Goal: Information Seeking & Learning: Learn about a topic

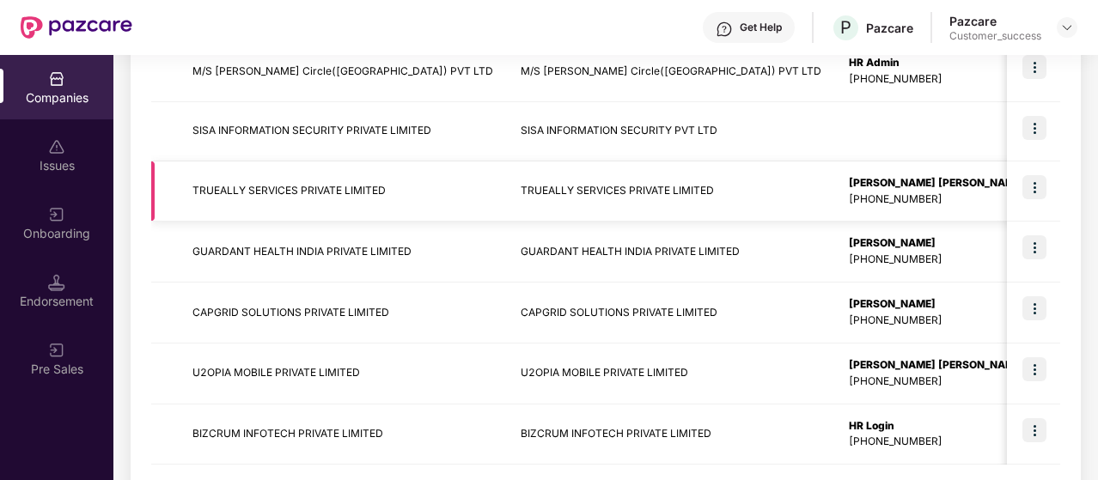
click at [1035, 187] on img at bounding box center [1034, 187] width 24 height 24
click at [290, 169] on td "TRUEALLY SERVICES PRIVATE LIMITED" at bounding box center [343, 192] width 328 height 61
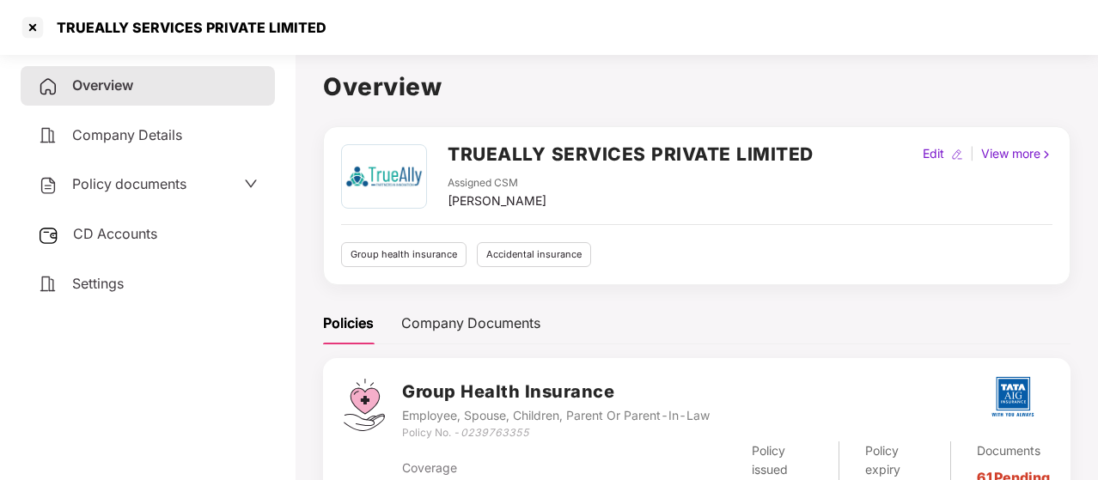
click at [116, 197] on div "Policy documents" at bounding box center [148, 185] width 254 height 40
click at [115, 183] on span "Policy documents" at bounding box center [129, 183] width 114 height 17
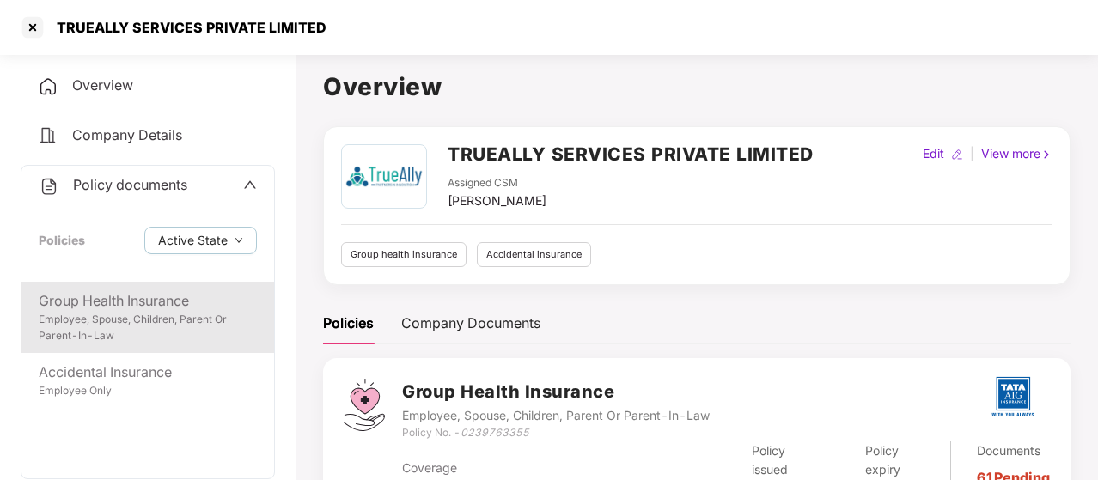
click at [122, 310] on div "Group Health Insurance" at bounding box center [148, 300] width 218 height 21
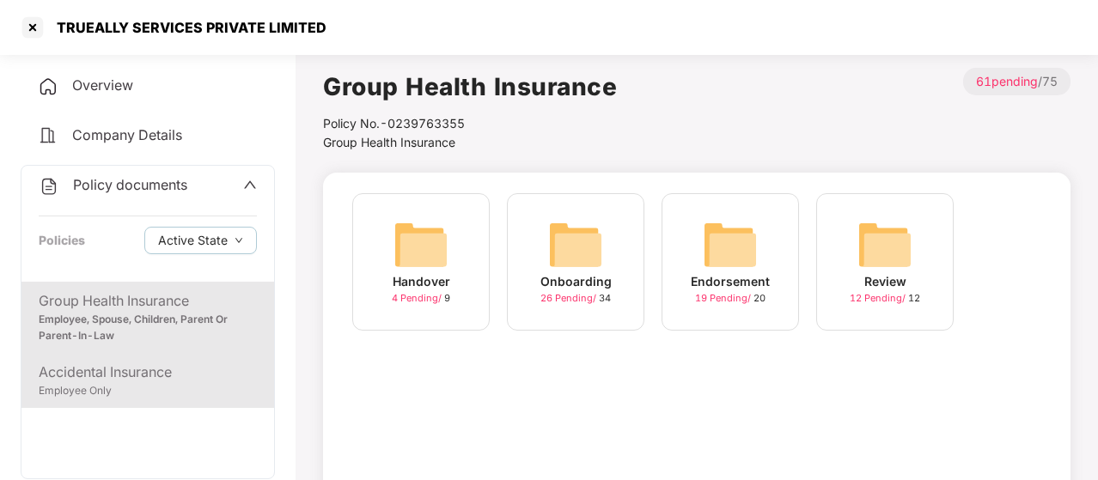
click at [111, 384] on div "Employee Only" at bounding box center [148, 391] width 218 height 16
click at [83, 323] on div "Employee, Spouse, Children, Parent Or Parent-In-Law" at bounding box center [148, 328] width 218 height 33
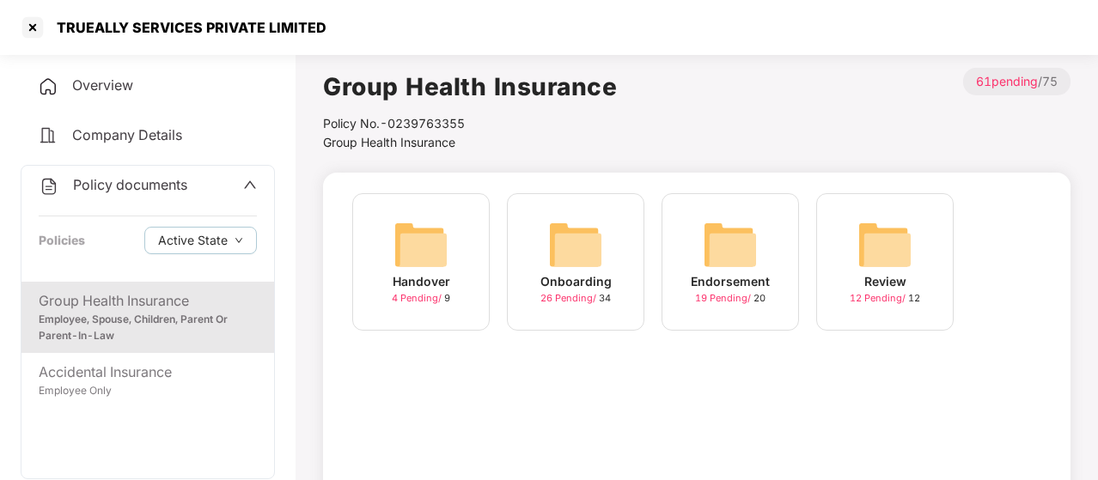
click at [210, 187] on div "Policy documents" at bounding box center [148, 185] width 218 height 22
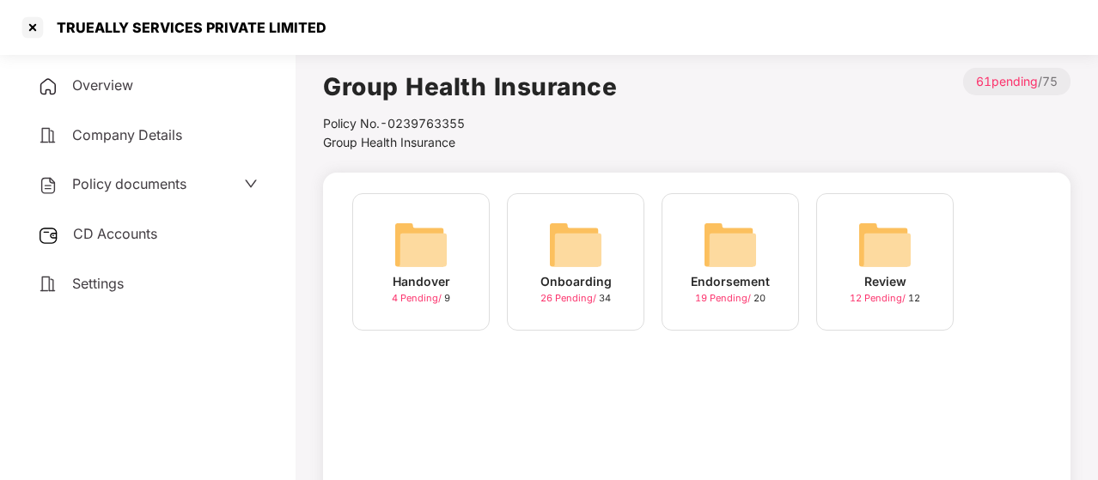
click at [174, 135] on span "Company Details" at bounding box center [127, 134] width 110 height 17
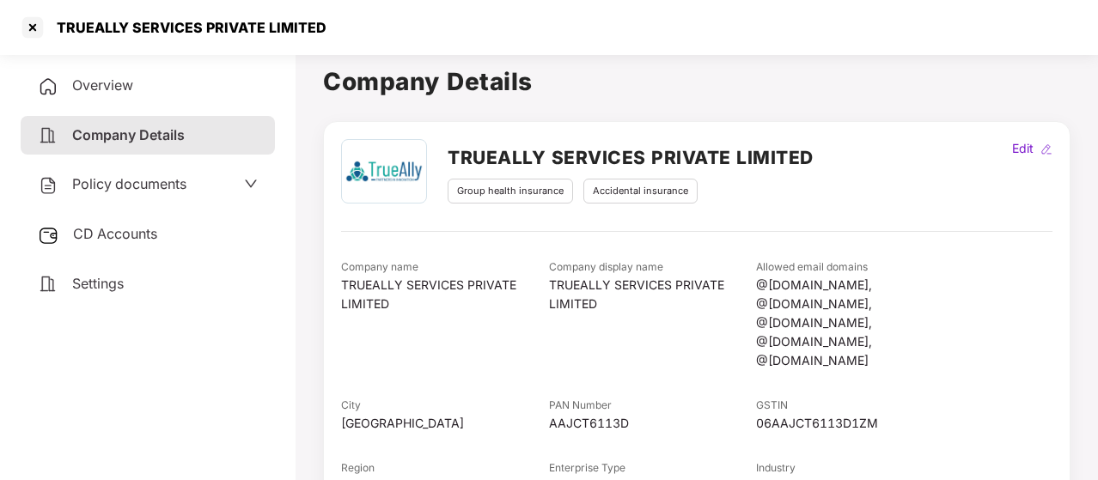
scroll to position [3, 0]
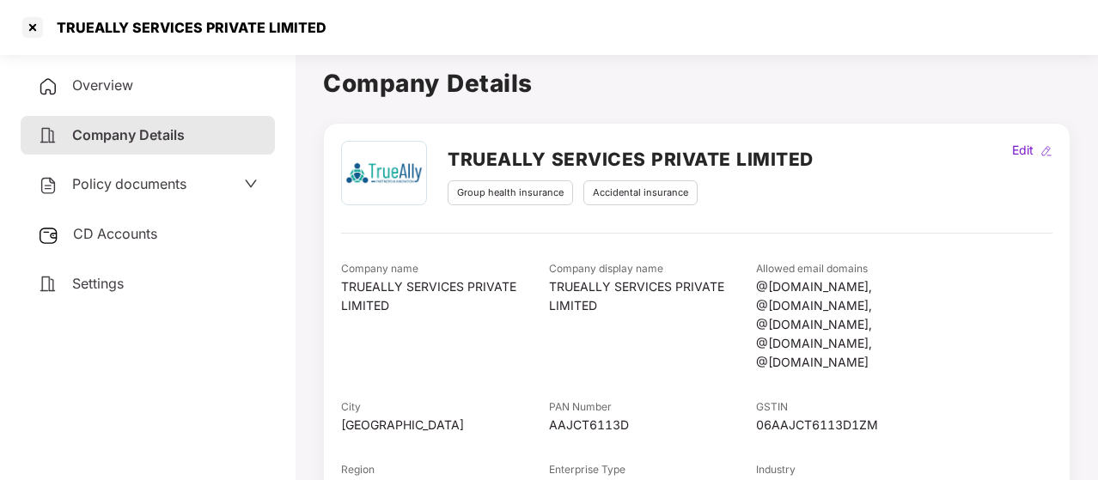
click at [247, 178] on icon "down" at bounding box center [251, 184] width 14 height 14
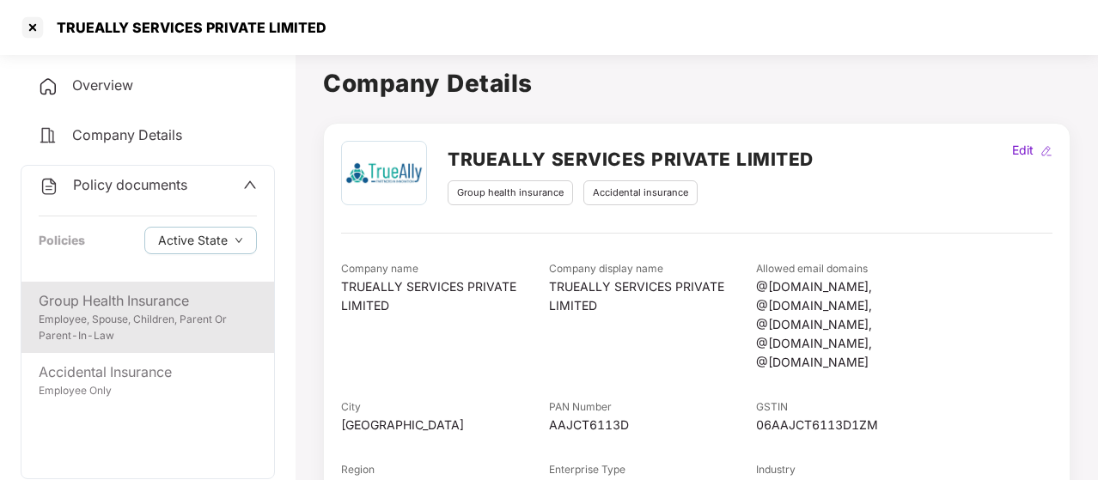
click at [121, 317] on div "Employee, Spouse, Children, Parent Or Parent-In-Law" at bounding box center [148, 328] width 218 height 33
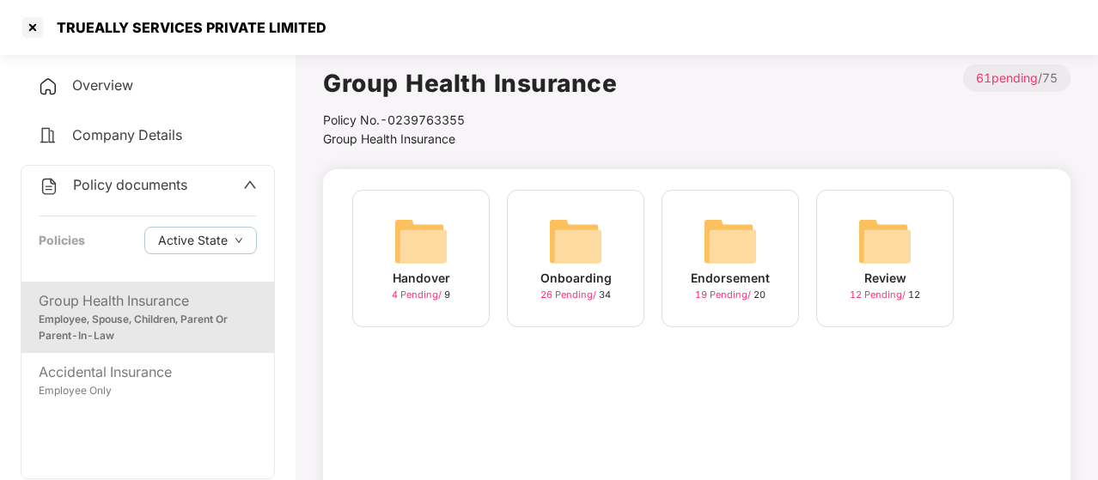
click at [174, 199] on div "Policy documents Policies Active State" at bounding box center [147, 224] width 253 height 116
click at [103, 76] on span "Overview" at bounding box center [102, 84] width 61 height 17
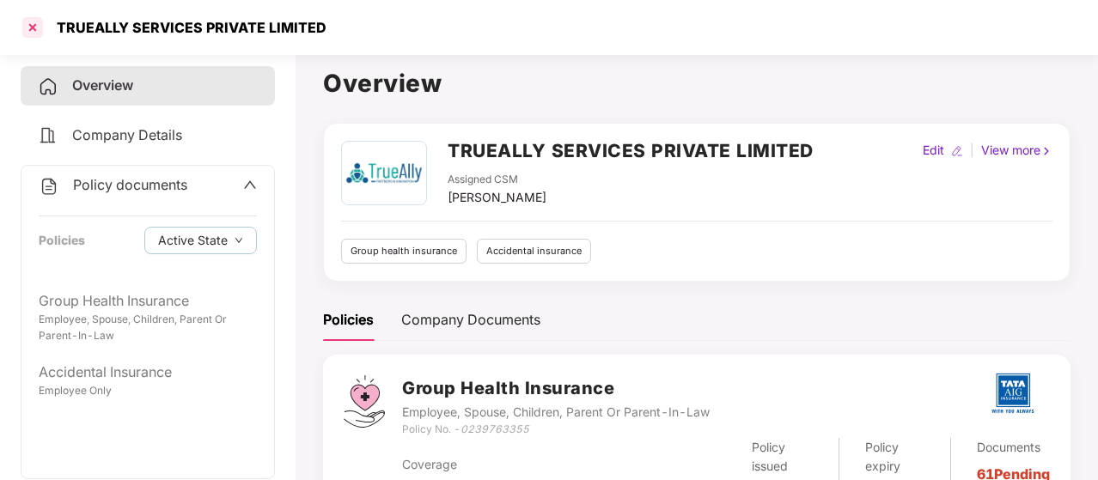
click at [24, 20] on div at bounding box center [32, 27] width 27 height 27
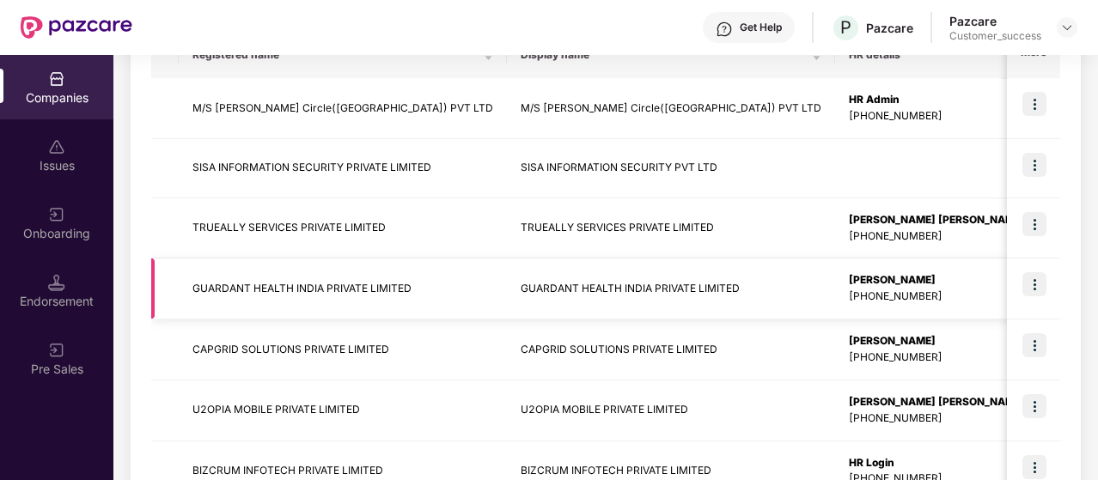
scroll to position [306, 0]
click at [1036, 221] on img at bounding box center [1034, 223] width 24 height 24
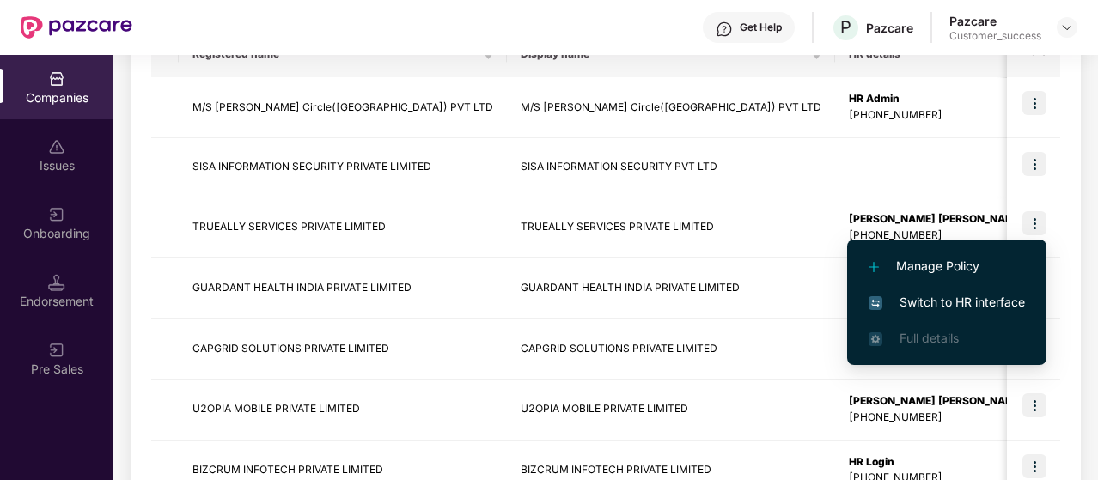
click at [968, 301] on span "Switch to HR interface" at bounding box center [947, 302] width 156 height 19
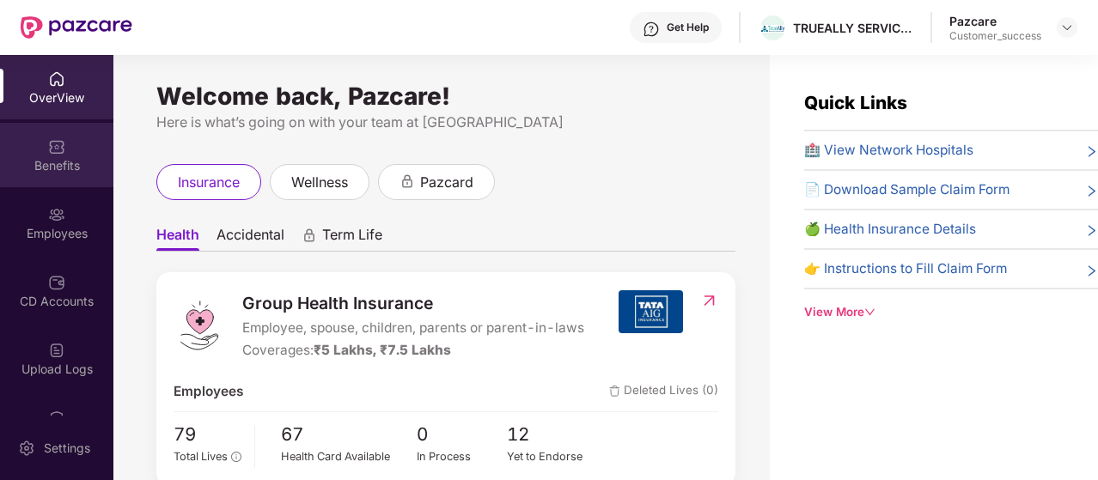
click at [57, 161] on div "Benefits" at bounding box center [56, 165] width 113 height 17
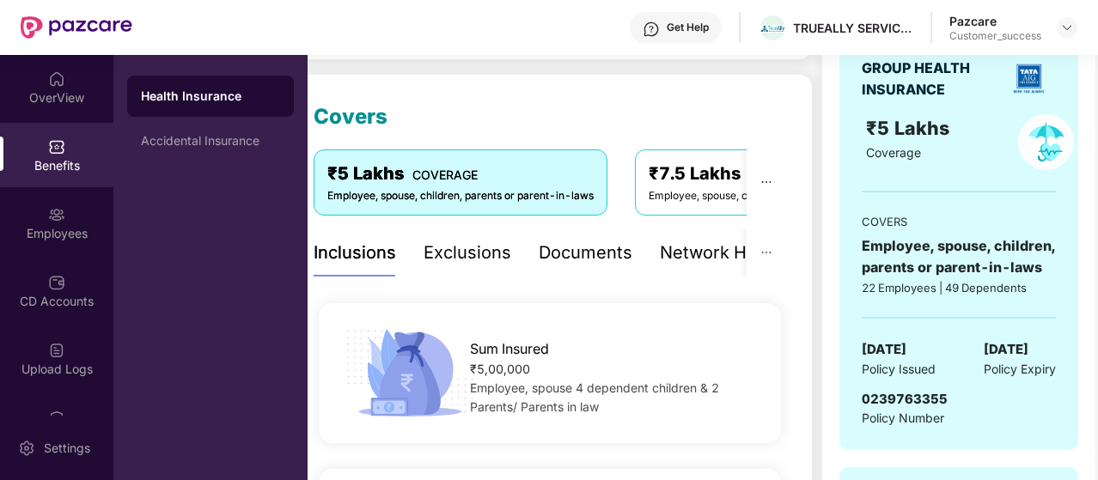
scroll to position [204, 0]
click at [1064, 27] on img at bounding box center [1067, 28] width 14 height 14
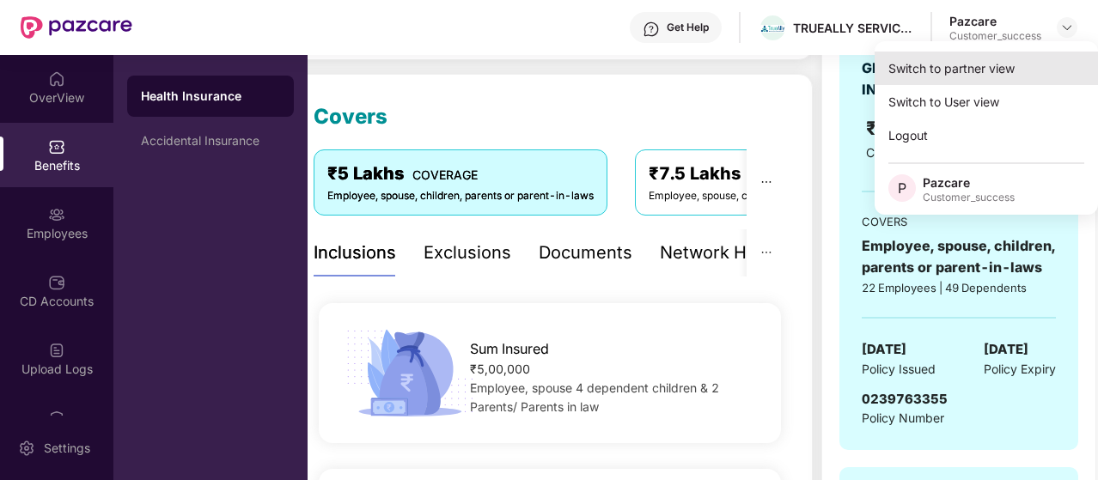
click at [958, 71] on div "Switch to partner view" at bounding box center [986, 69] width 223 height 34
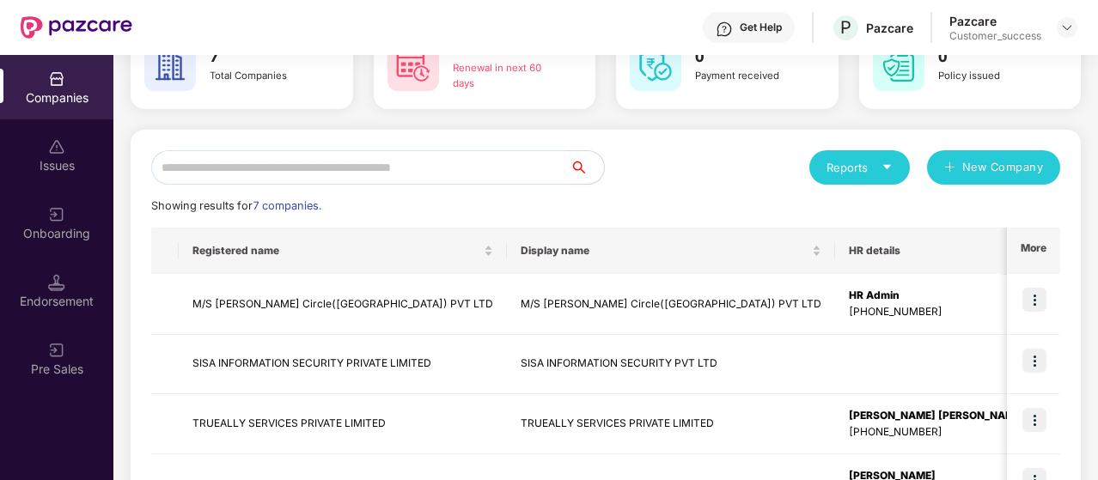
scroll to position [107, 0]
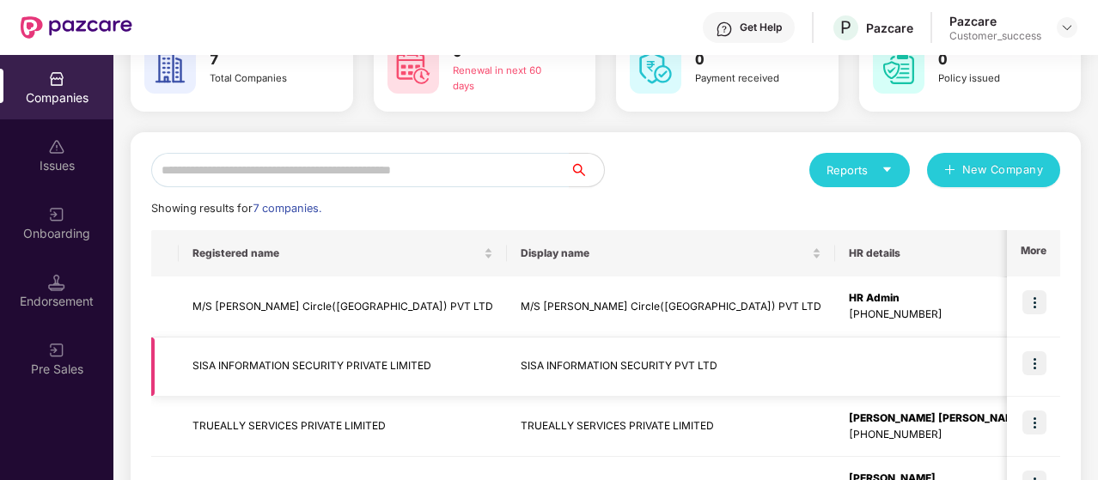
click at [835, 369] on td at bounding box center [937, 367] width 204 height 59
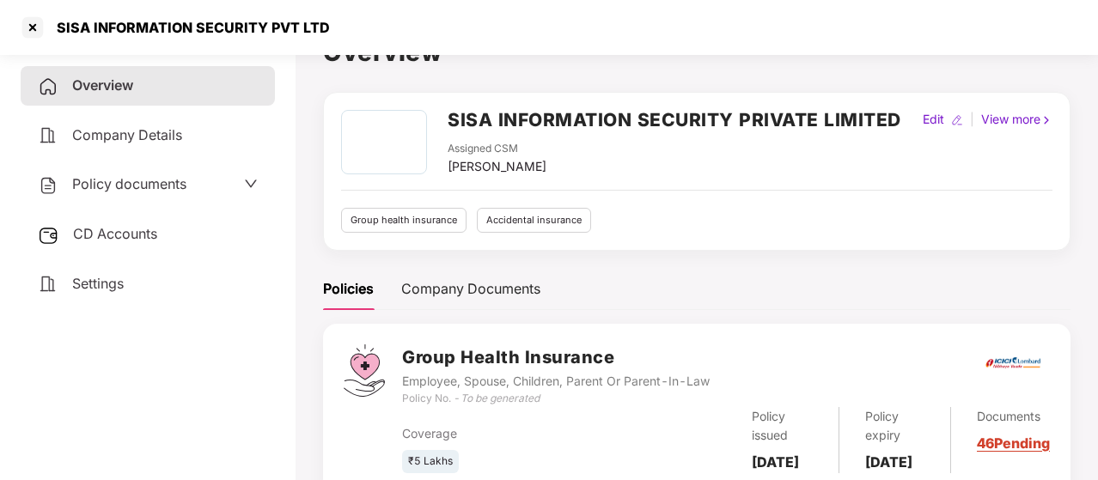
scroll to position [34, 0]
click at [219, 175] on div "Policy documents" at bounding box center [148, 185] width 220 height 22
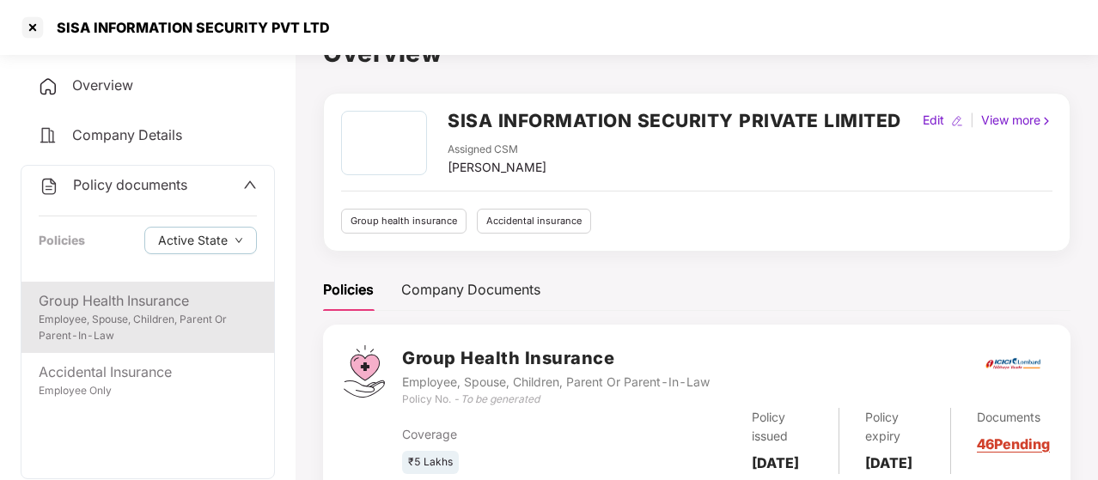
click at [125, 290] on div "Group Health Insurance" at bounding box center [148, 300] width 218 height 21
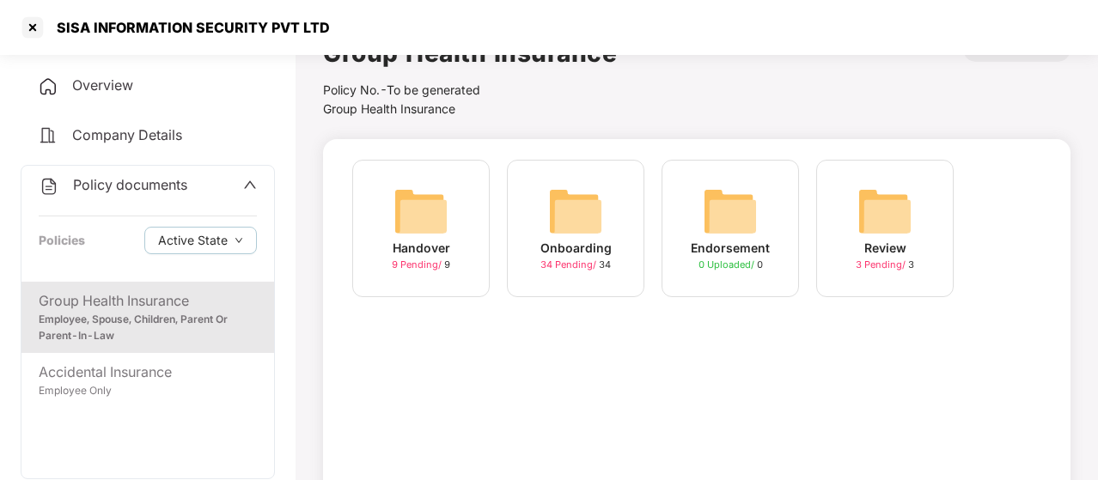
click at [564, 205] on img at bounding box center [575, 211] width 55 height 55
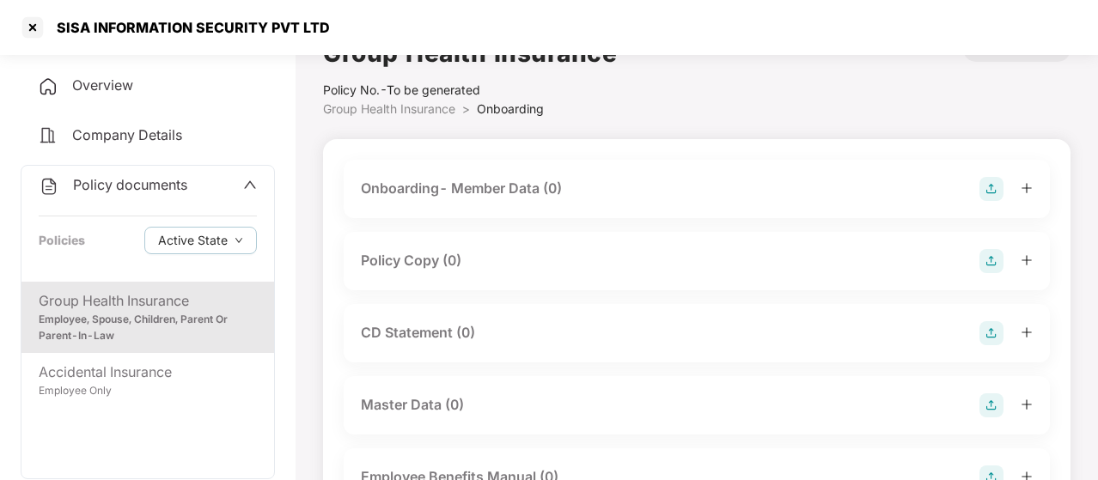
scroll to position [0, 0]
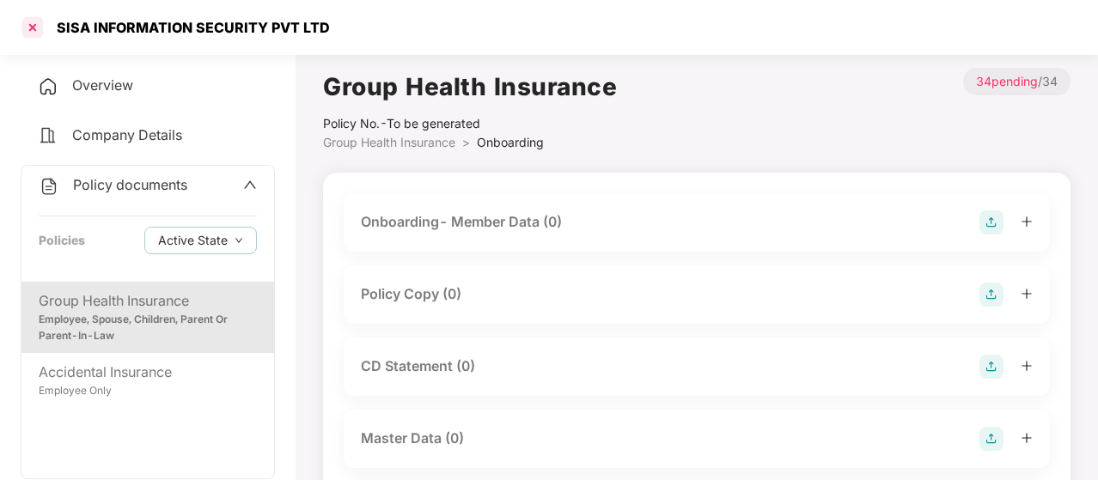
click at [26, 27] on div at bounding box center [32, 27] width 27 height 27
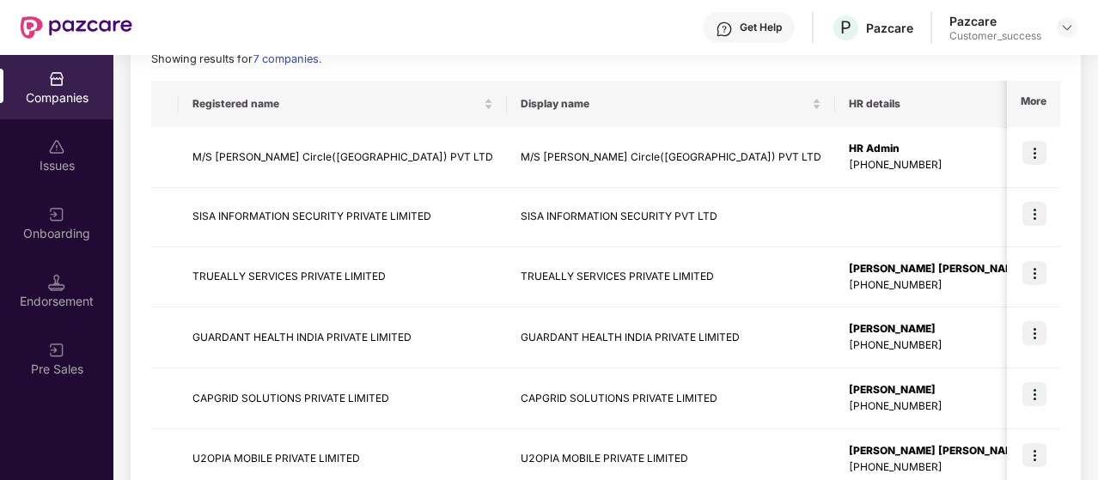
scroll to position [258, 0]
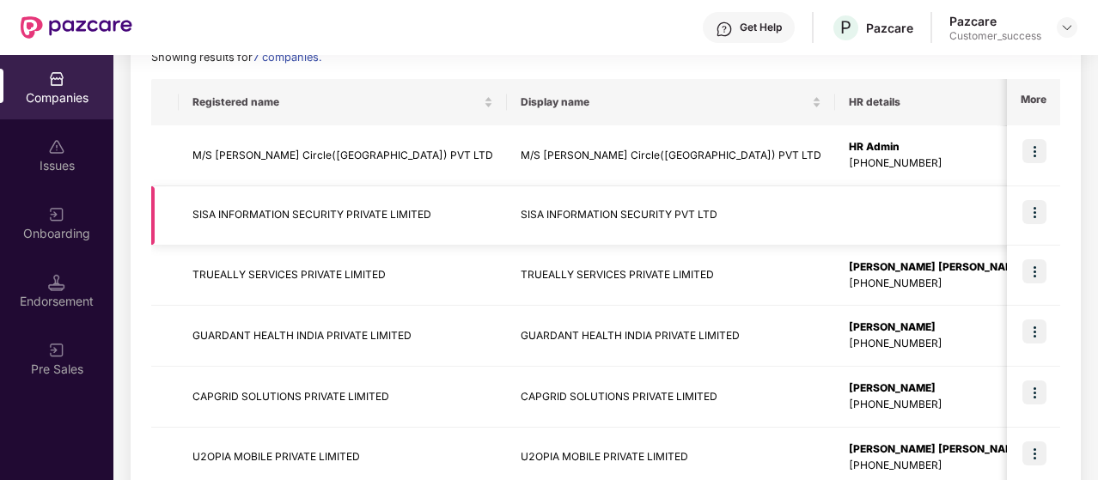
click at [1044, 208] on img at bounding box center [1034, 212] width 24 height 24
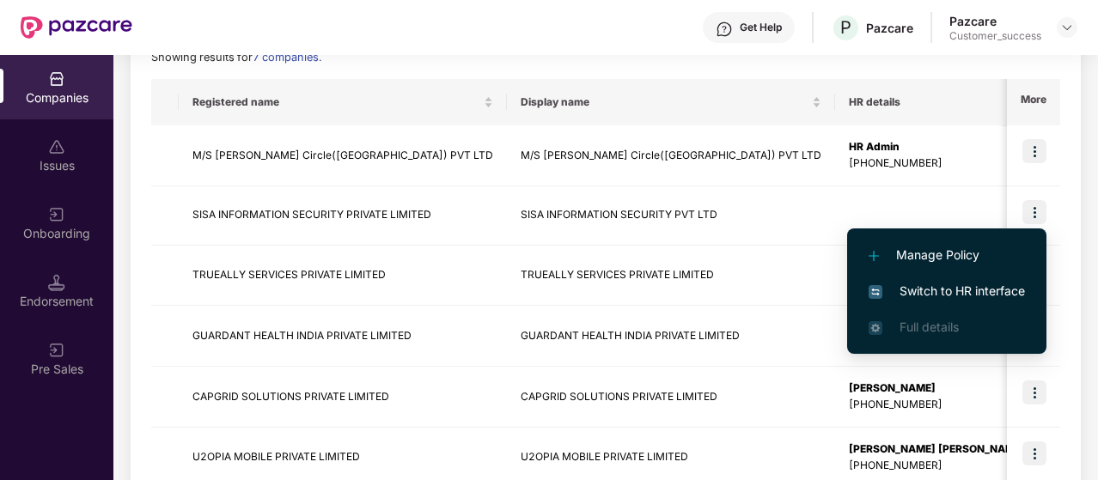
click at [974, 288] on span "Switch to HR interface" at bounding box center [947, 291] width 156 height 19
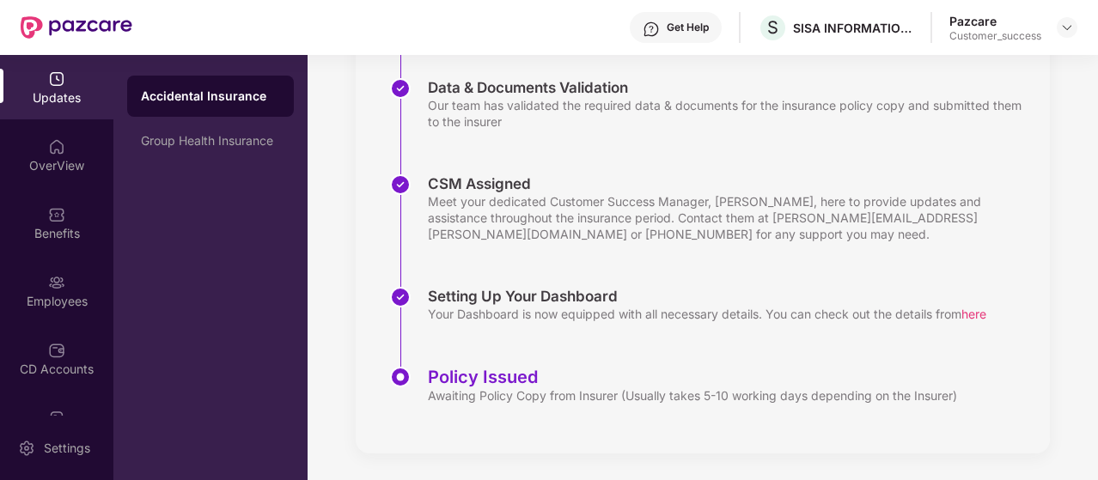
scroll to position [352, 0]
click at [261, 130] on div "Group Health Insurance" at bounding box center [210, 140] width 167 height 41
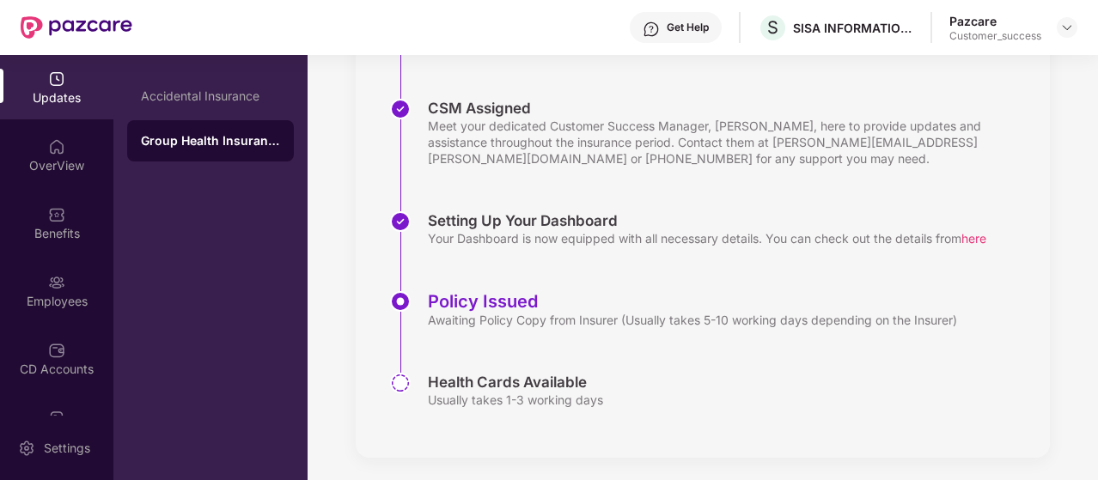
scroll to position [433, 0]
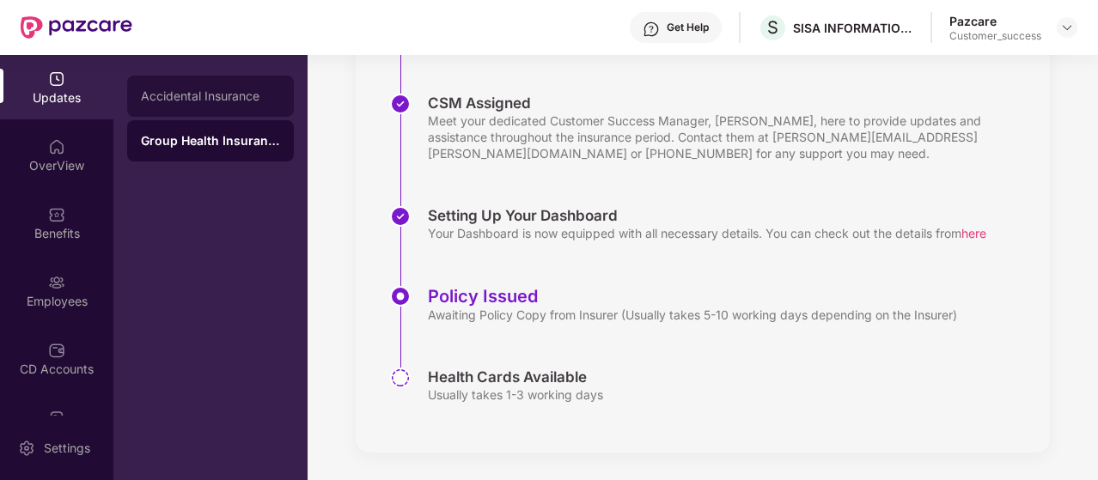
click at [230, 100] on div "Accidental Insurance" at bounding box center [210, 96] width 139 height 14
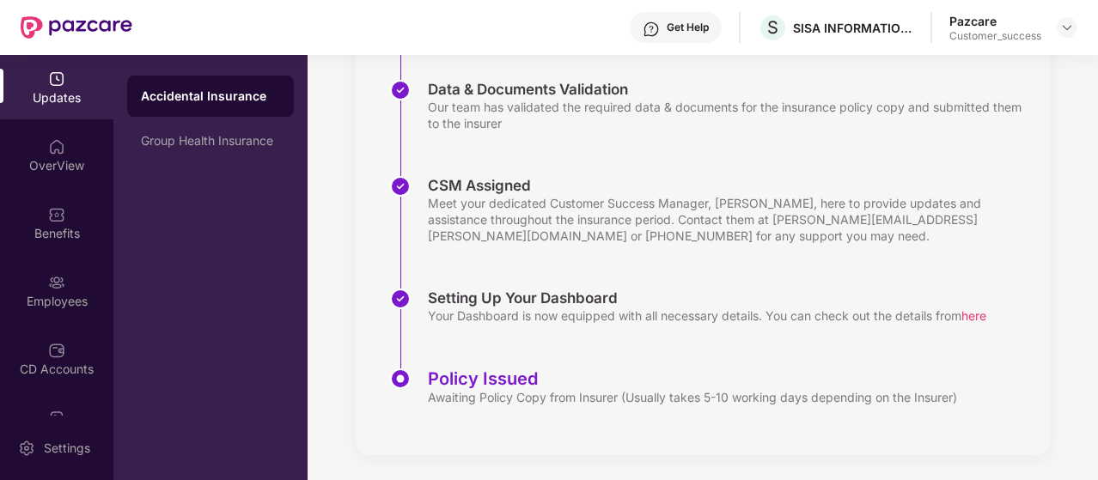
scroll to position [352, 0]
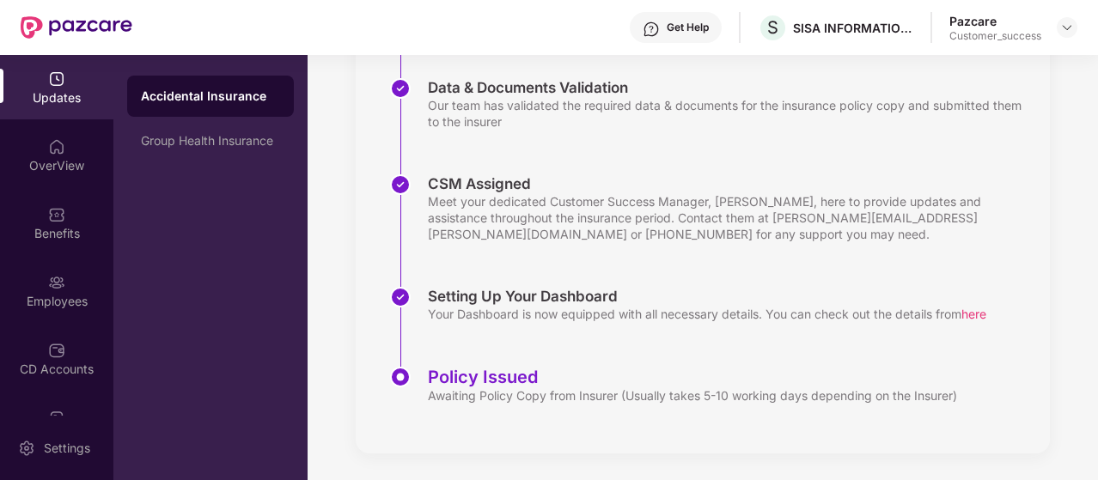
click at [984, 310] on span "here" at bounding box center [973, 314] width 25 height 15
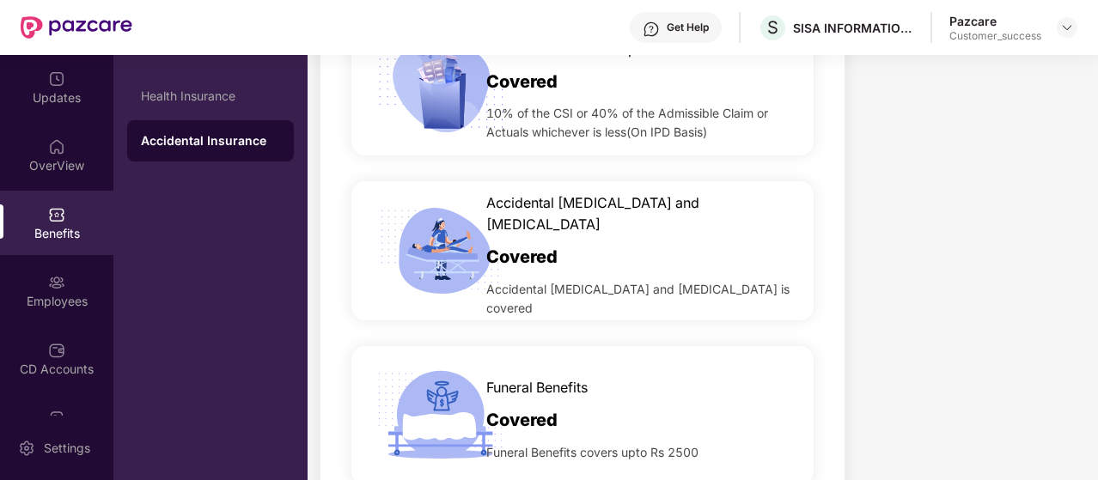
scroll to position [1822, 0]
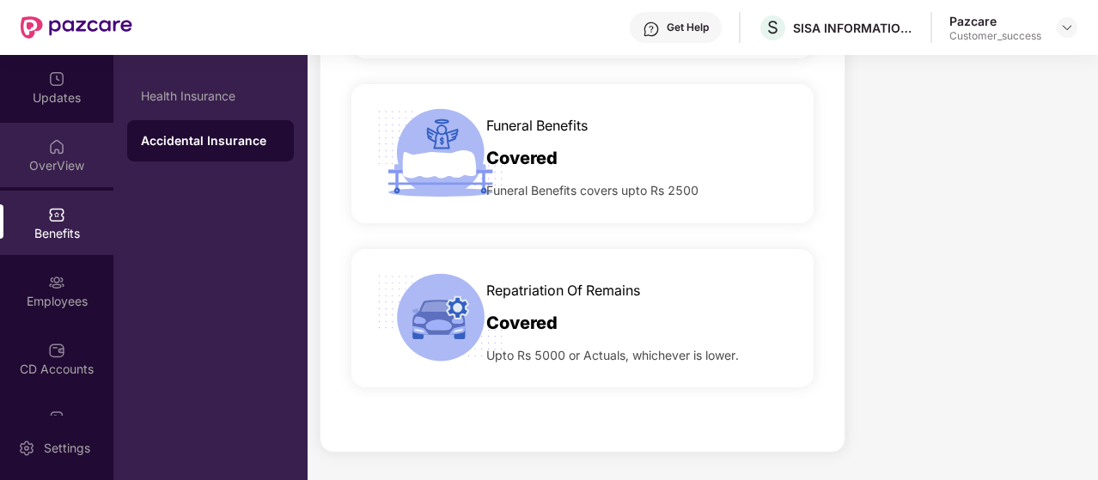
click at [48, 140] on img at bounding box center [56, 146] width 17 height 17
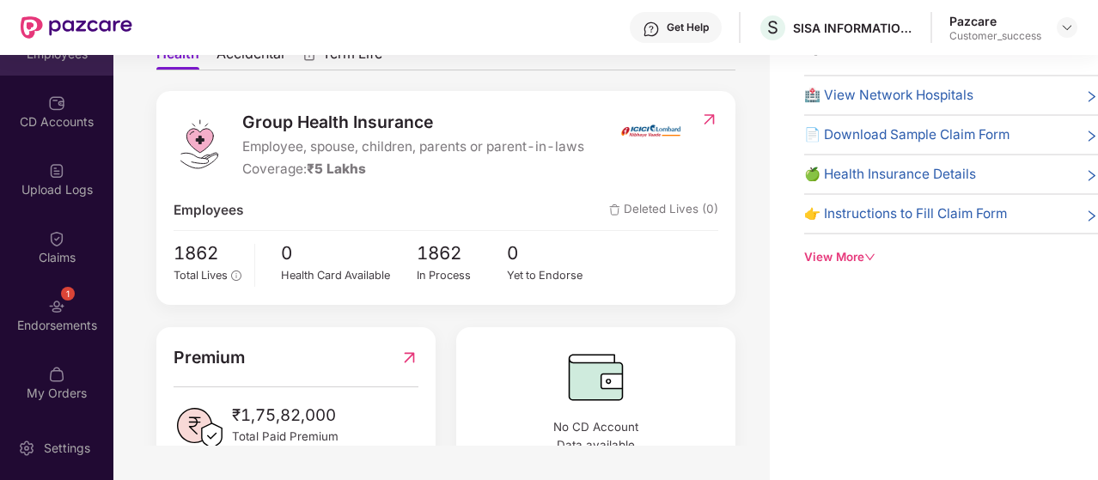
scroll to position [248, 0]
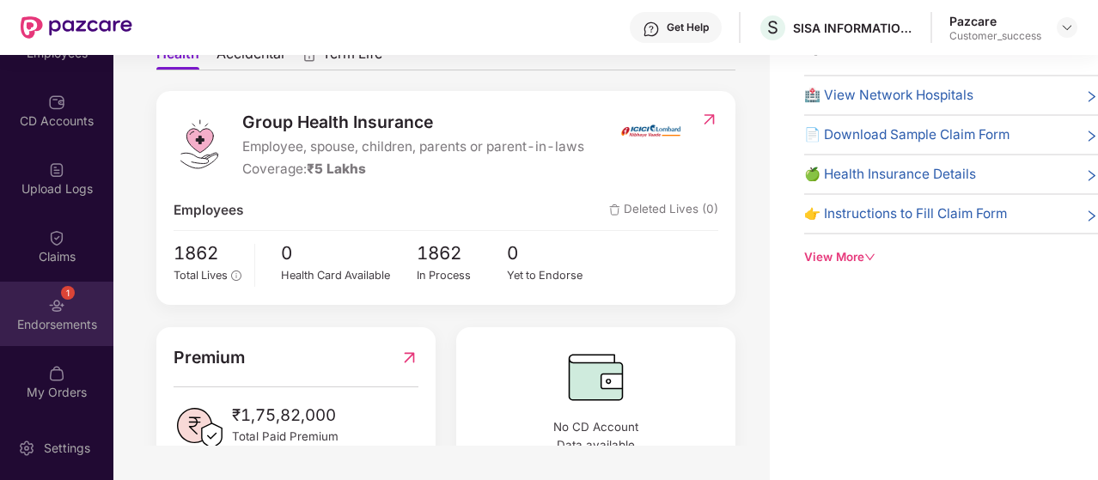
click at [36, 302] on div "1 Endorsements" at bounding box center [56, 314] width 113 height 64
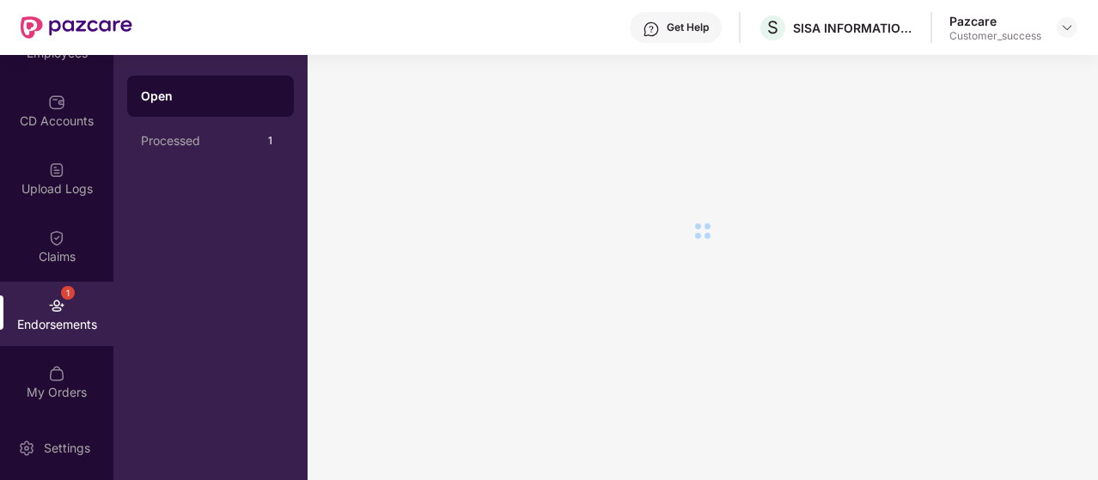
scroll to position [0, 0]
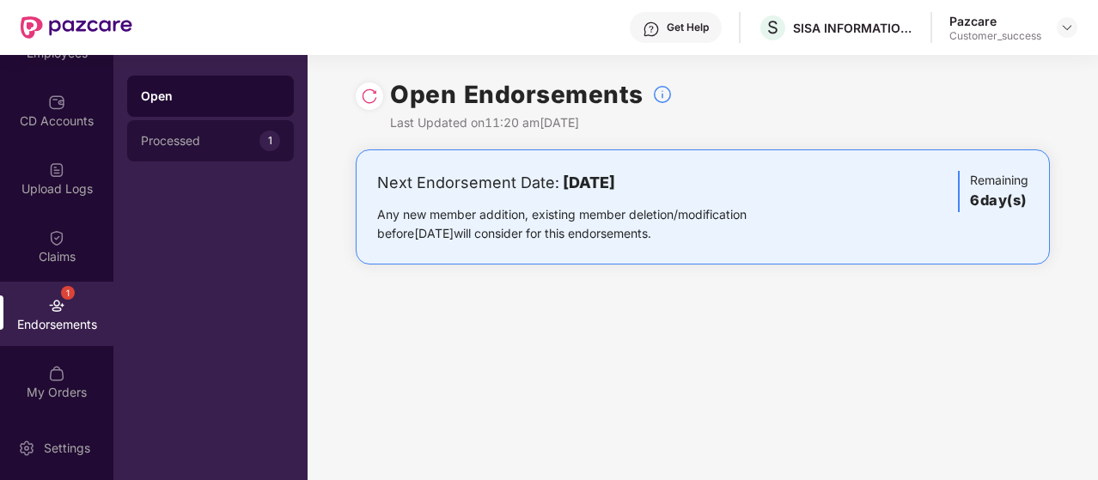
click at [204, 144] on div "Processed" at bounding box center [200, 141] width 119 height 14
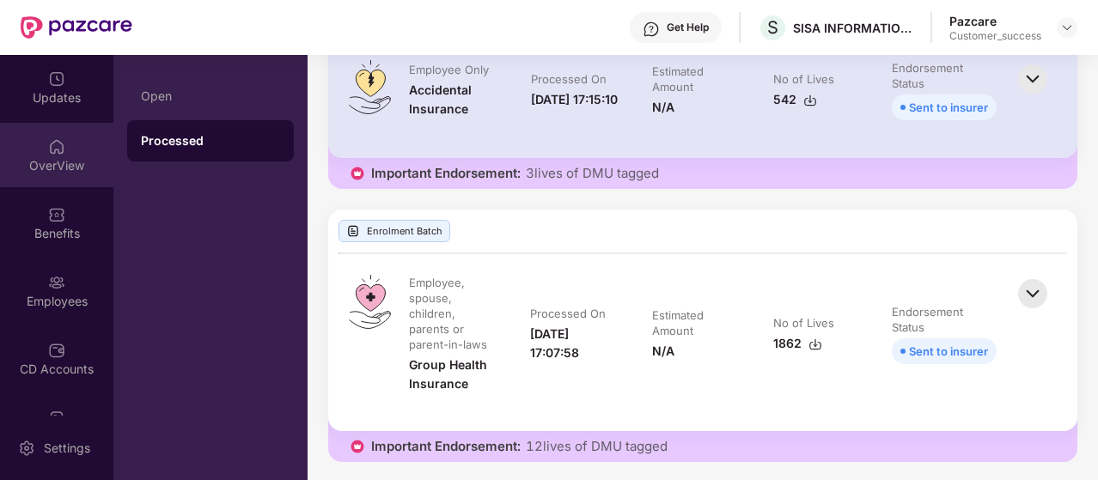
scroll to position [2, 0]
click at [46, 154] on div "OverView" at bounding box center [56, 153] width 113 height 64
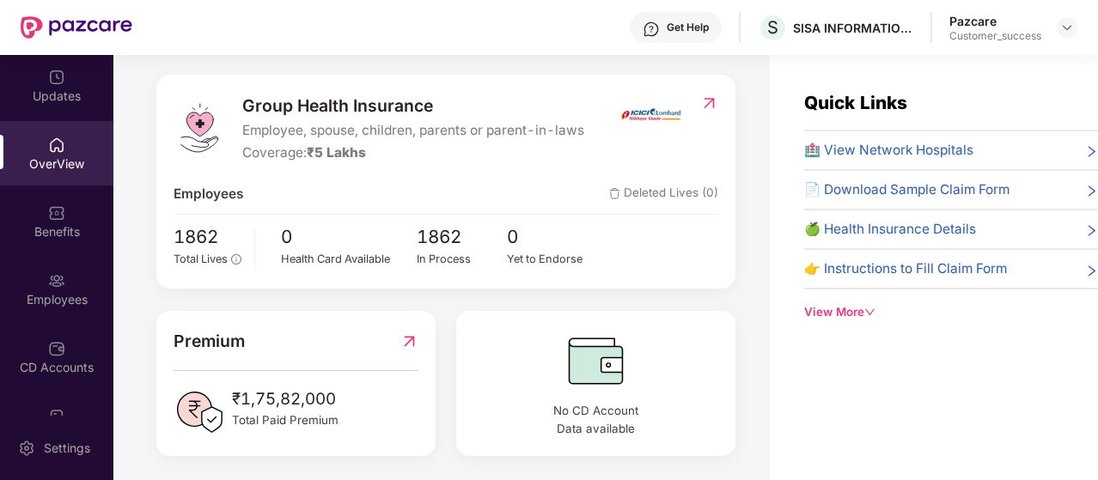
scroll to position [0, 0]
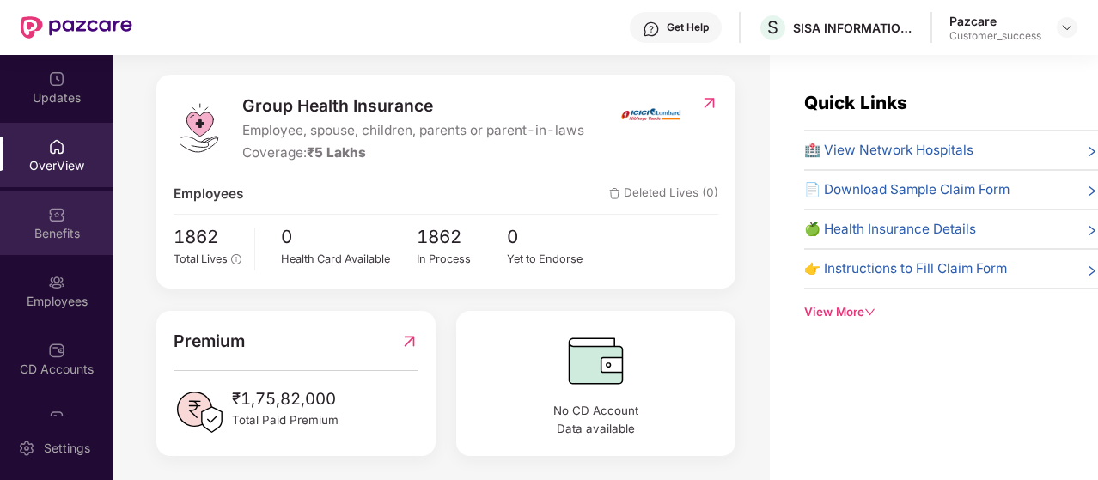
click at [53, 229] on div "Benefits" at bounding box center [56, 233] width 113 height 17
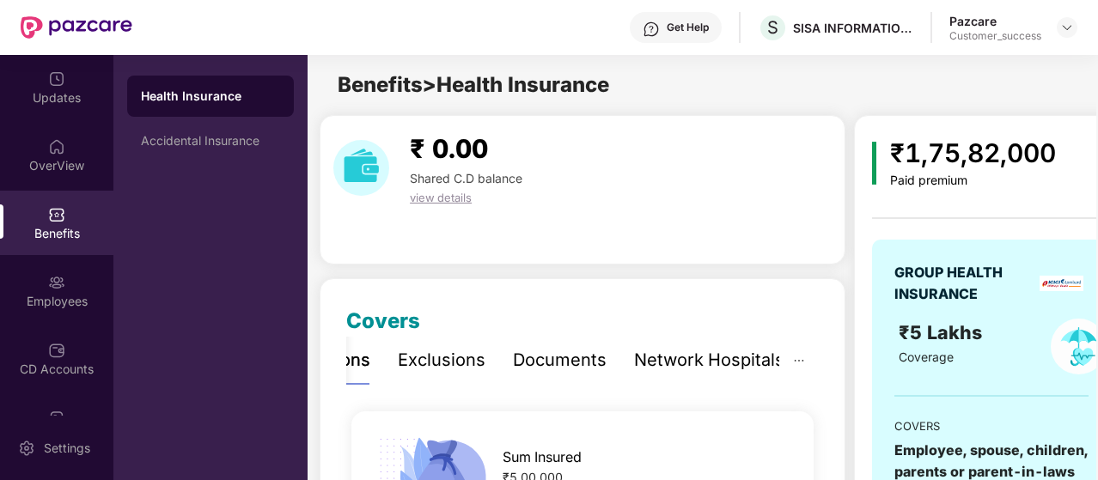
click at [552, 363] on div "Documents" at bounding box center [560, 360] width 94 height 27
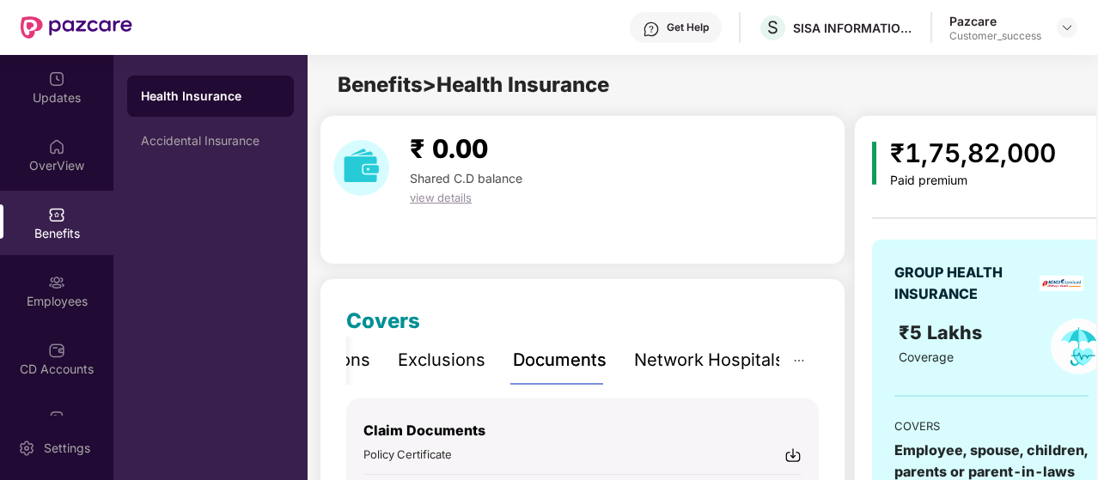
scroll to position [253, 0]
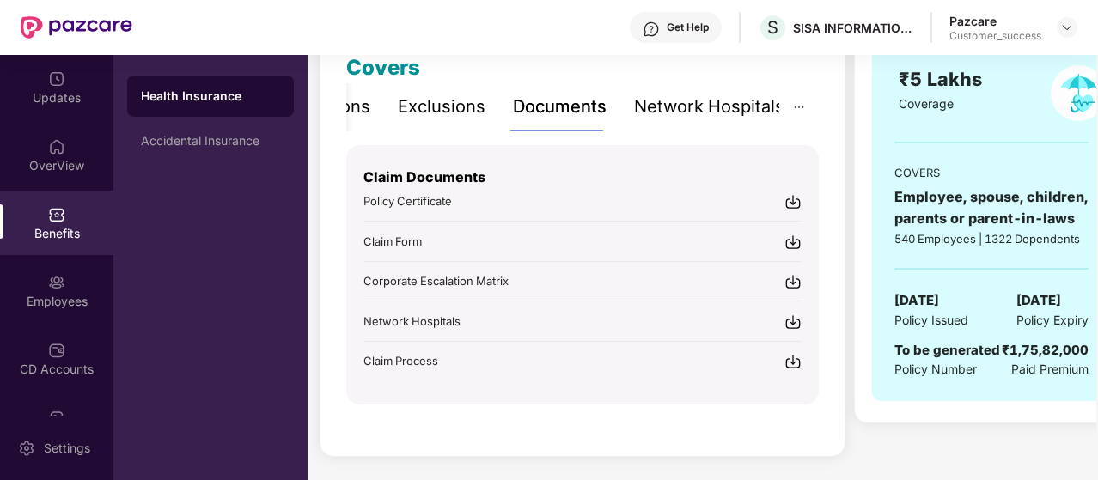
click at [409, 205] on span "Policy Certificate" at bounding box center [407, 201] width 88 height 14
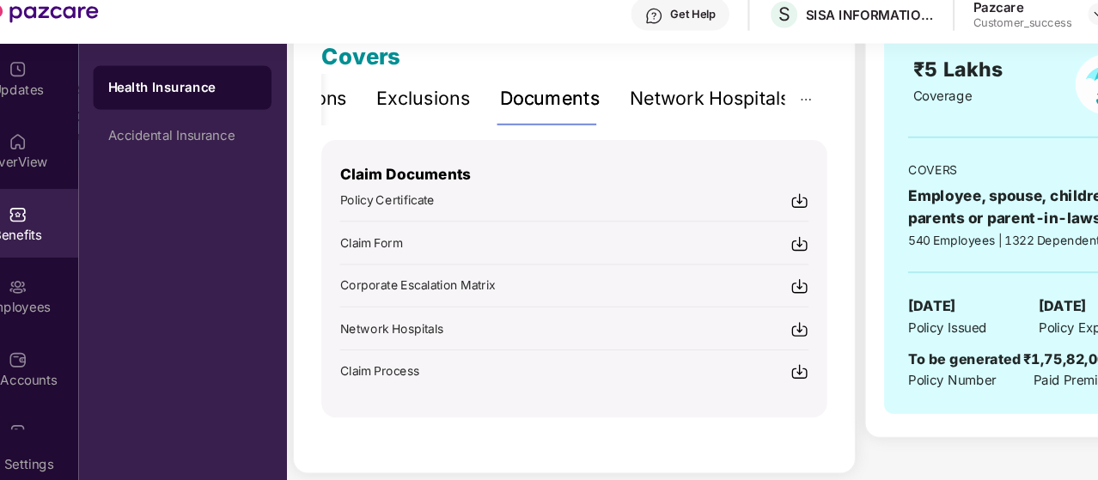
scroll to position [249, 0]
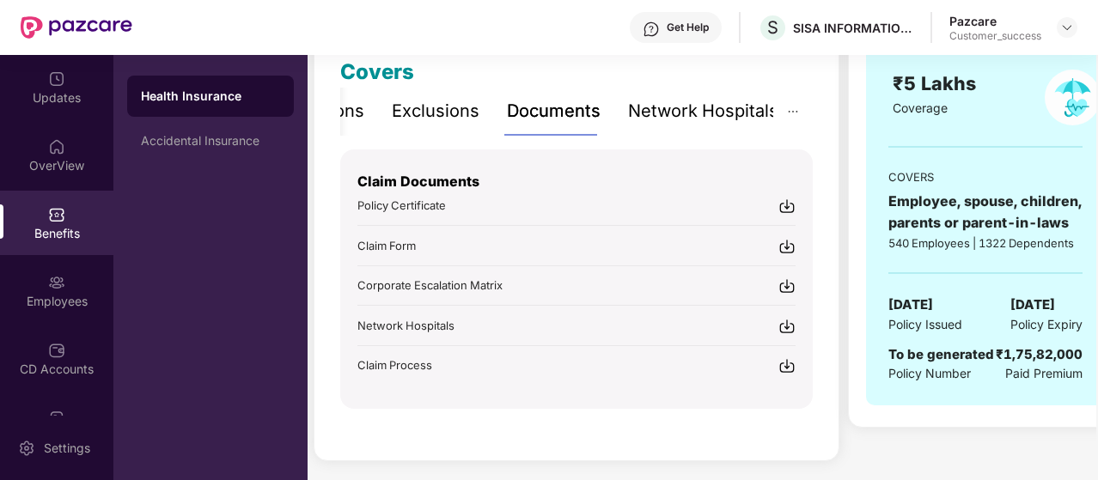
click at [683, 382] on div "Claim Documents Policy Certificate Claim Form Corporate Escalation Matrix Netwo…" at bounding box center [576, 278] width 472 height 259
click at [1064, 32] on img at bounding box center [1067, 28] width 14 height 14
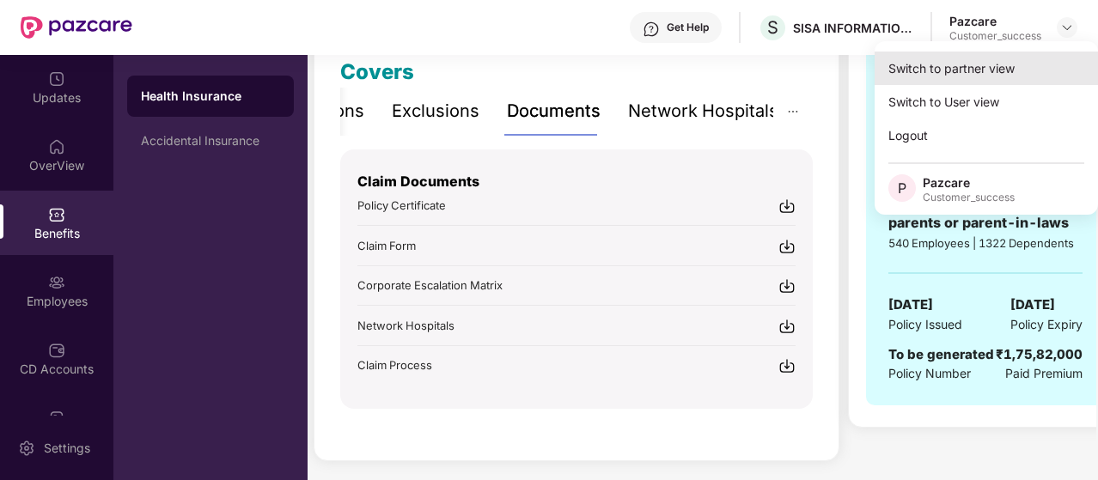
click at [1003, 64] on div "Switch to partner view" at bounding box center [986, 69] width 223 height 34
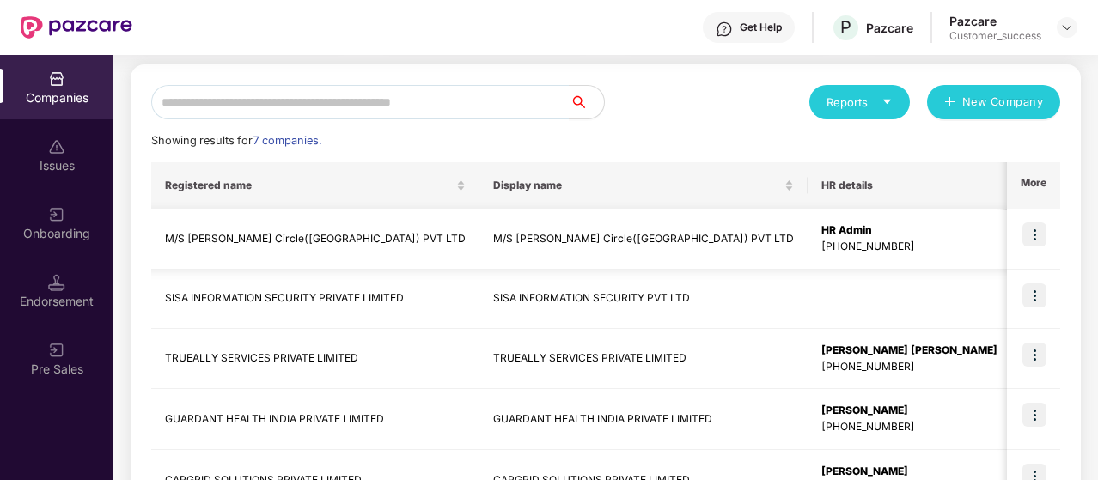
scroll to position [0, 0]
